Goal: Information Seeking & Learning: Learn about a topic

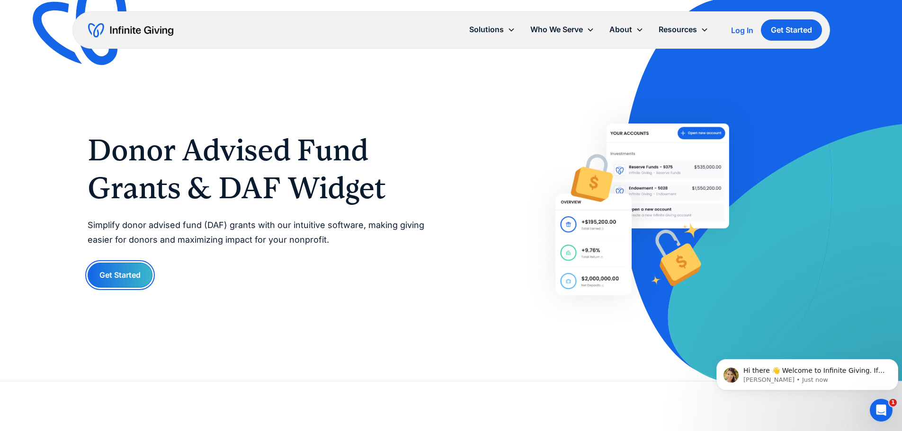
click at [132, 280] on link "Get Started" at bounding box center [120, 275] width 65 height 25
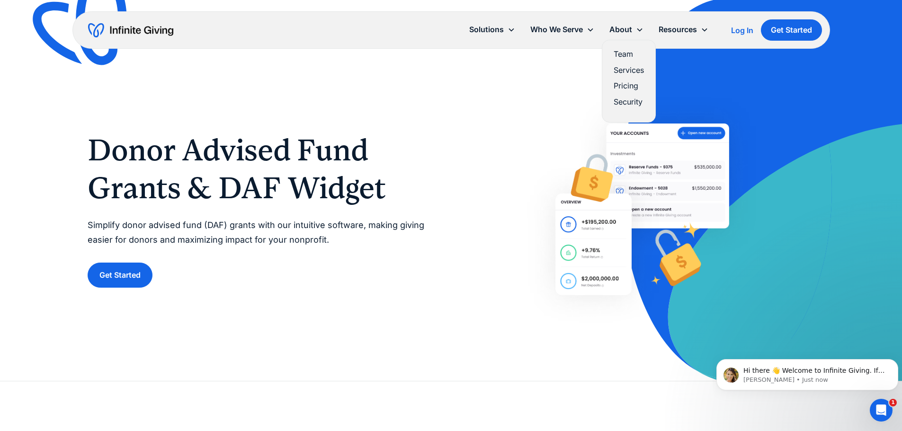
click at [620, 88] on link "Pricing" at bounding box center [629, 86] width 30 height 13
